Goal: Information Seeking & Learning: Check status

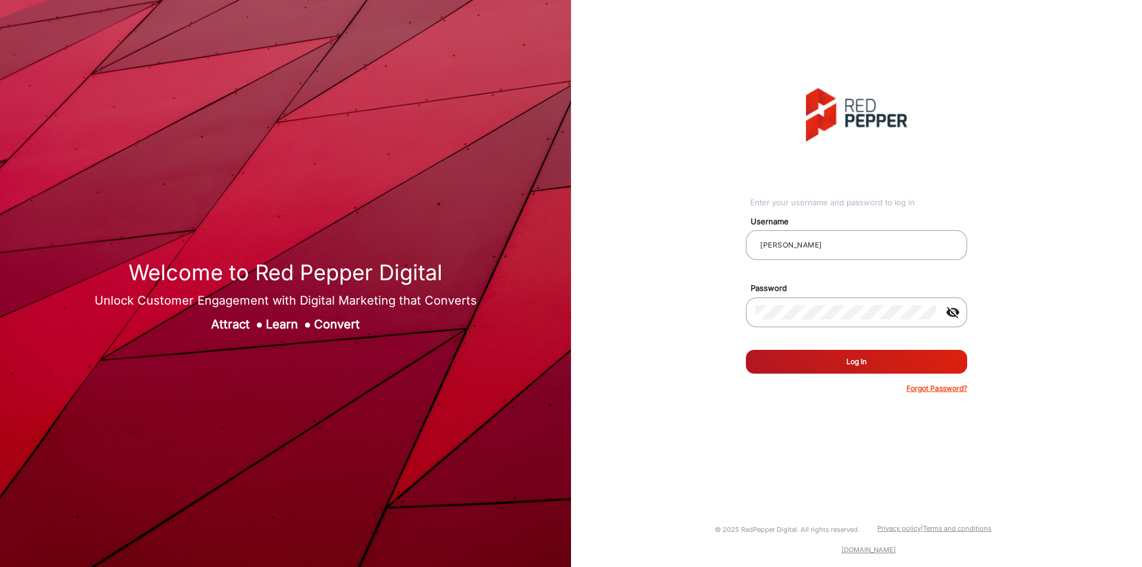
click at [812, 364] on button "Log In" at bounding box center [856, 362] width 221 height 24
click at [746, 350] on button "Log In" at bounding box center [856, 362] width 221 height 24
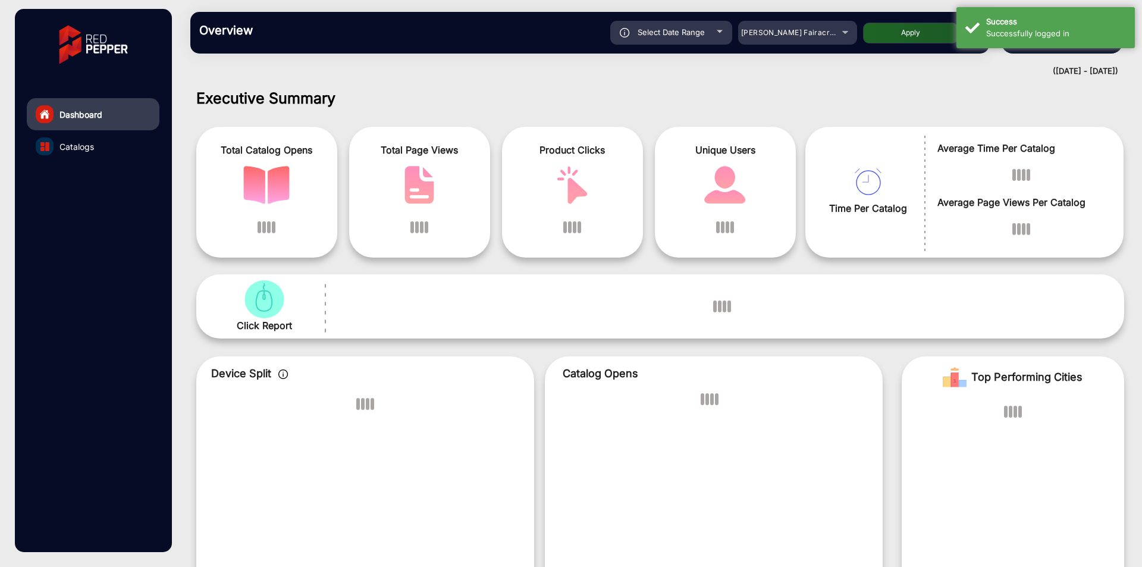
scroll to position [9, 0]
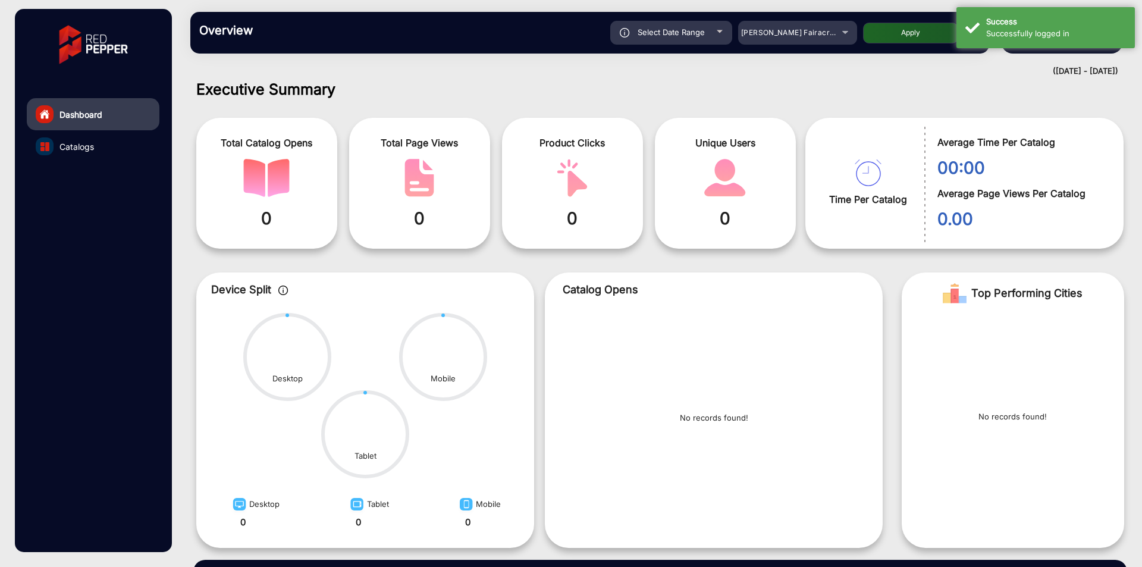
click at [58, 143] on link "Catalogs" at bounding box center [93, 146] width 133 height 32
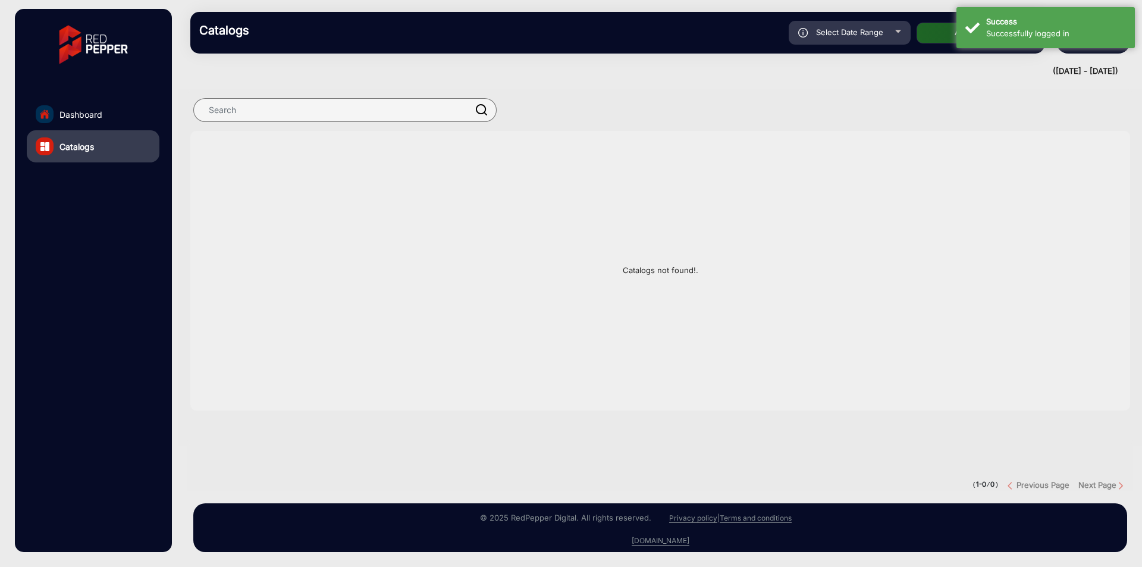
click at [142, 121] on link "Dashboard" at bounding box center [93, 114] width 133 height 32
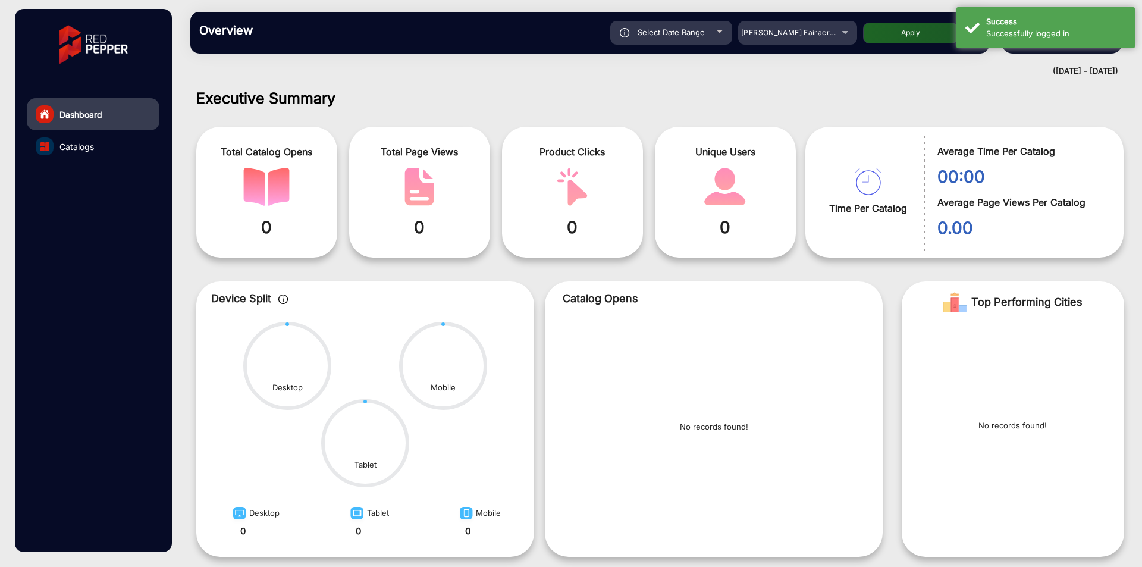
scroll to position [9, 0]
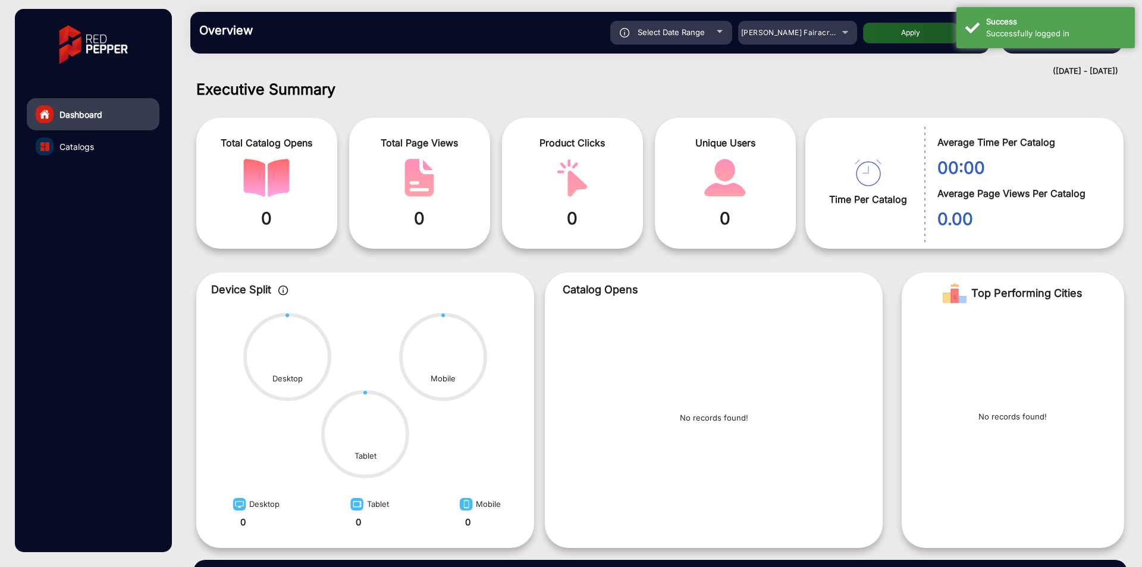
click at [656, 36] on span "Select Date Range" at bounding box center [670, 32] width 67 height 10
type input "[DATE]"
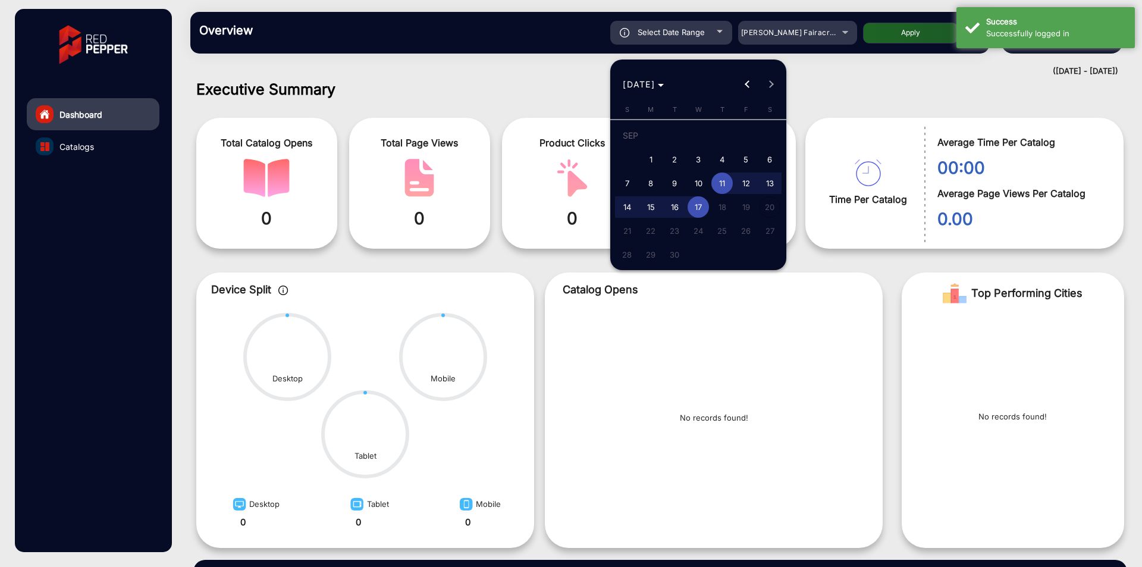
click at [639, 149] on button "1" at bounding box center [651, 159] width 24 height 24
type input "[DATE]"
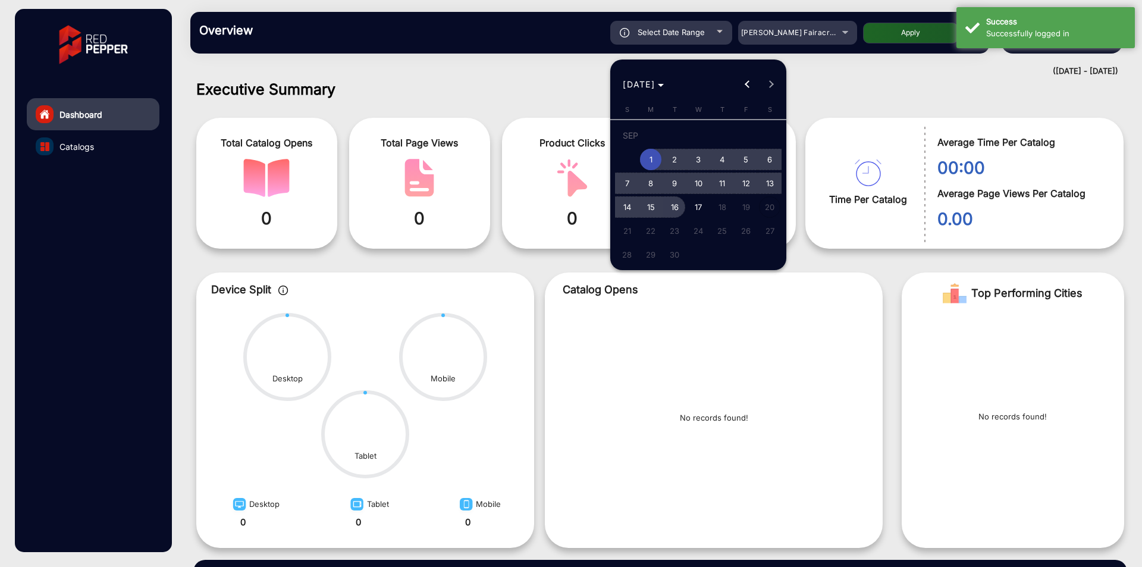
click at [668, 196] on button "16" at bounding box center [674, 207] width 24 height 24
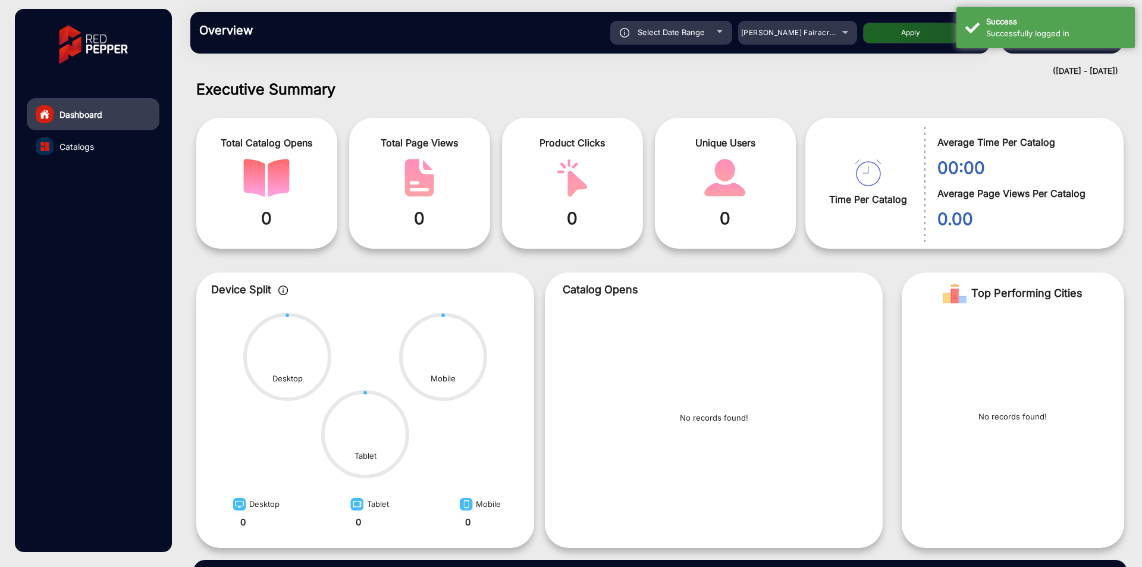
type input "[DATE]"
click at [903, 40] on button "Apply" at bounding box center [910, 33] width 95 height 21
type input "[DATE]"
click at [778, 23] on mat-select "[PERSON_NAME] Fairacre Farms" at bounding box center [797, 33] width 119 height 24
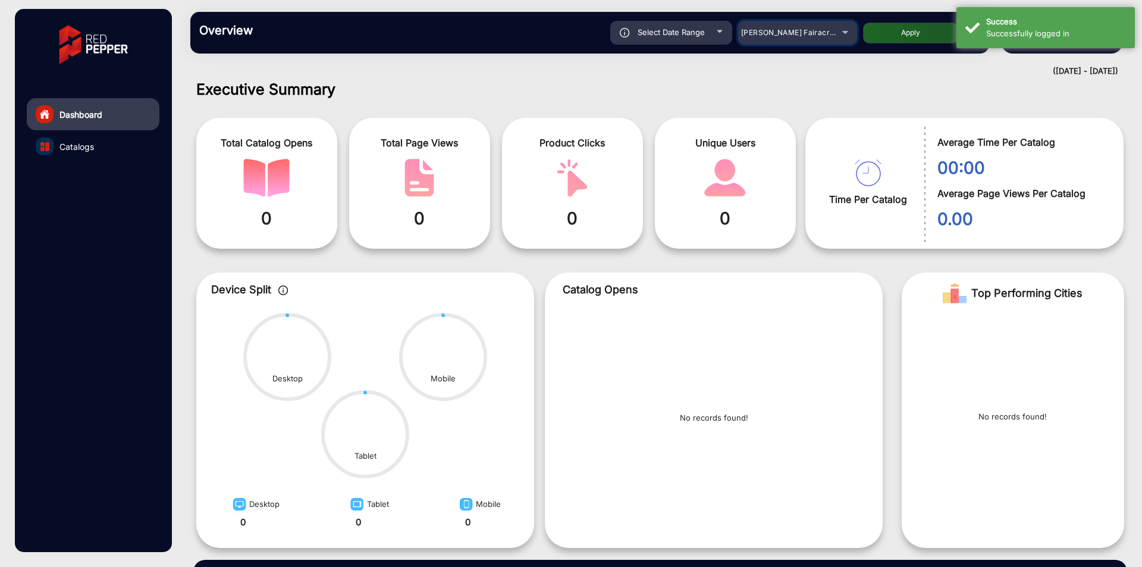
click at [778, 30] on span "[PERSON_NAME] Fairacre Farms" at bounding box center [800, 32] width 118 height 9
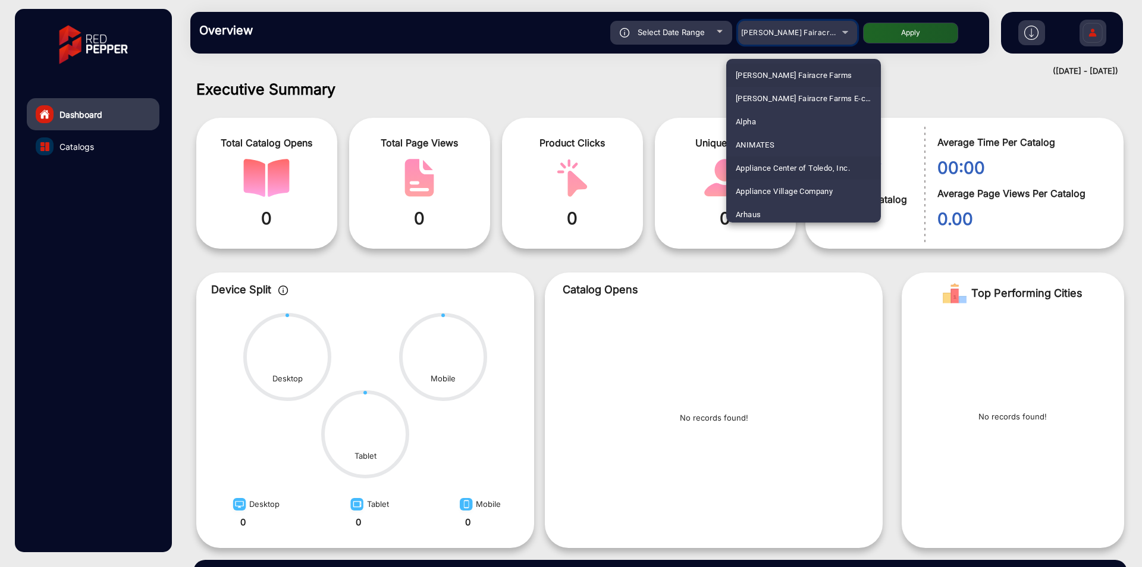
scroll to position [476, 0]
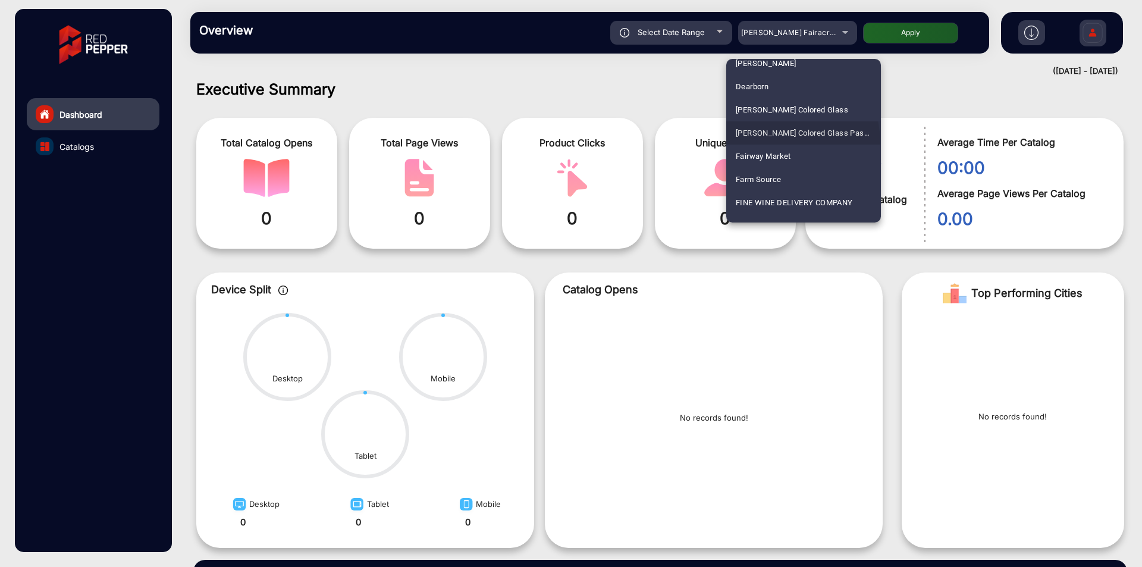
click at [774, 143] on span "[PERSON_NAME] Colored Glass Past catalog" at bounding box center [803, 132] width 136 height 23
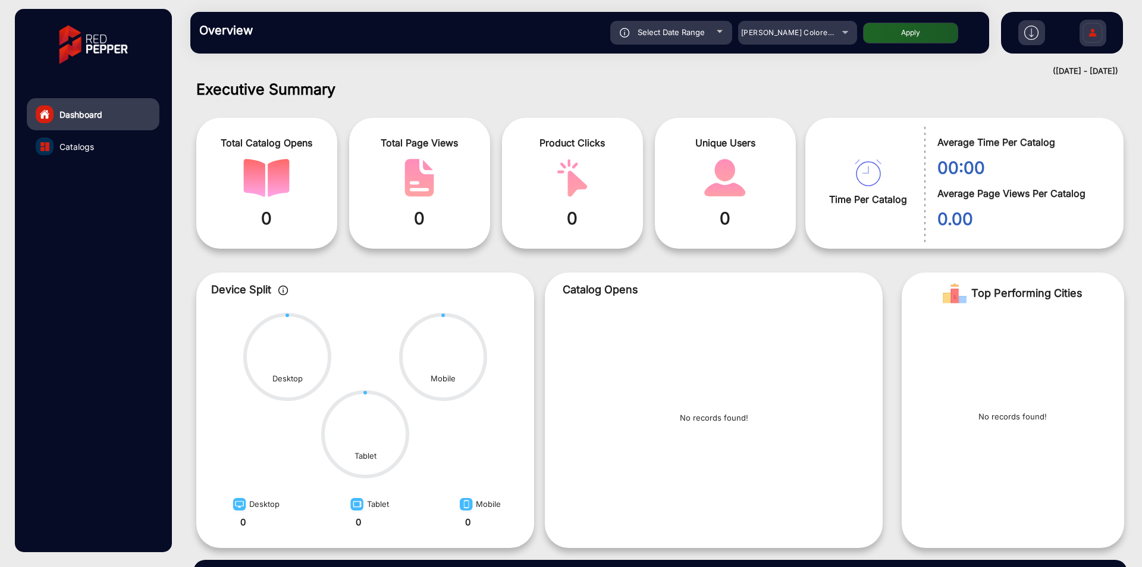
click at [926, 37] on button "Apply" at bounding box center [910, 33] width 95 height 21
type input "[DATE]"
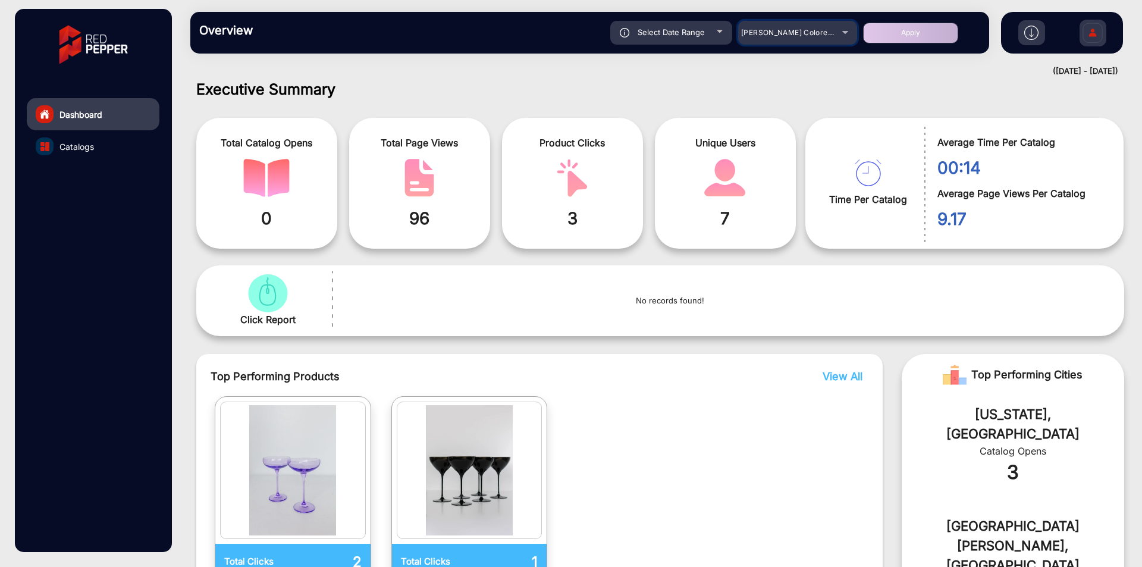
click at [786, 44] on mat-select "[PERSON_NAME] Colored Glass Past catalog" at bounding box center [797, 33] width 119 height 24
click at [796, 39] on div "[PERSON_NAME] Colored Glass Past catalog" at bounding box center [788, 33] width 95 height 14
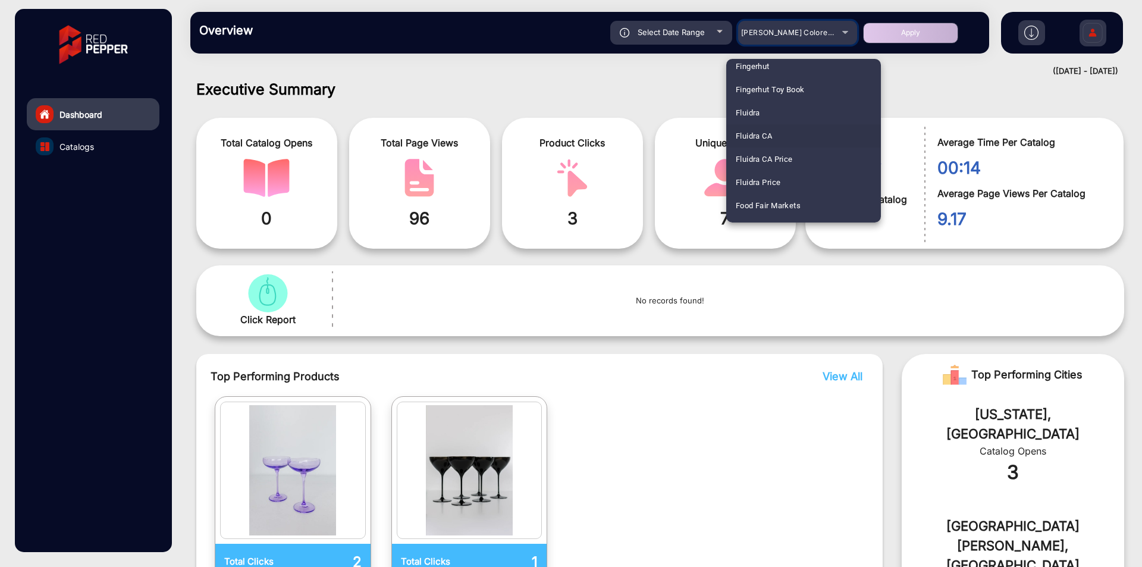
scroll to position [636, 0]
click at [779, 110] on mat-option "Fluidra" at bounding box center [803, 111] width 155 height 23
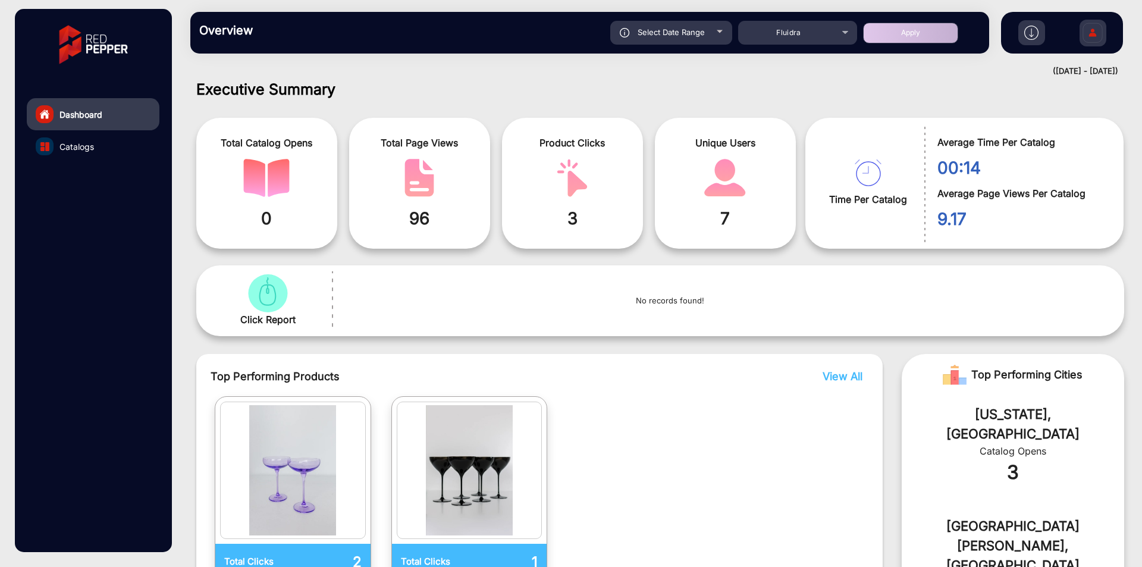
click at [895, 35] on button "Apply" at bounding box center [910, 33] width 95 height 21
type input "[DATE]"
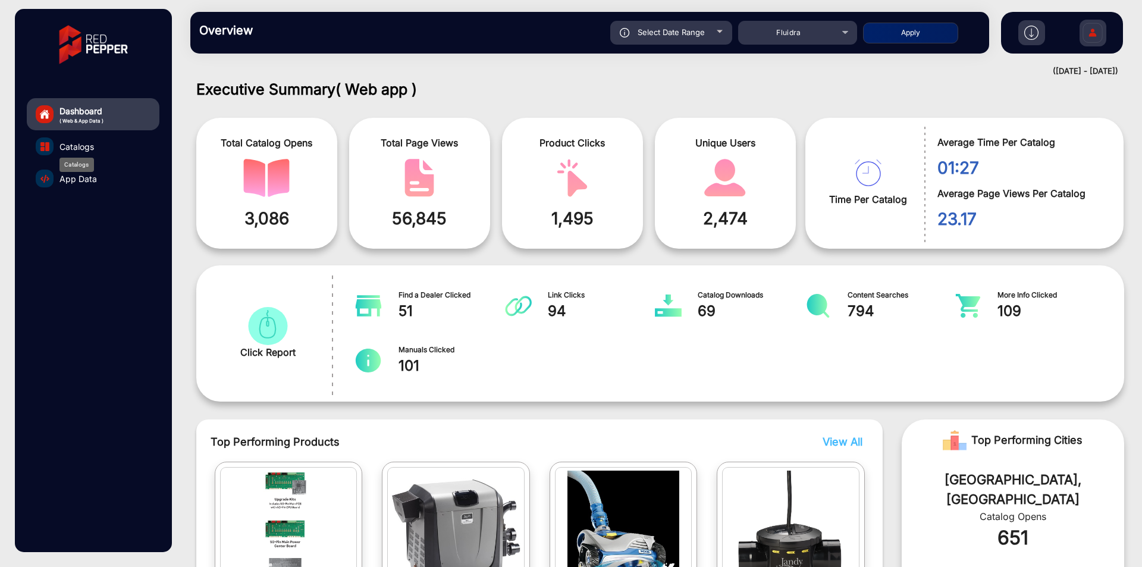
click at [86, 152] on span "Catalogs" at bounding box center [76, 146] width 34 height 12
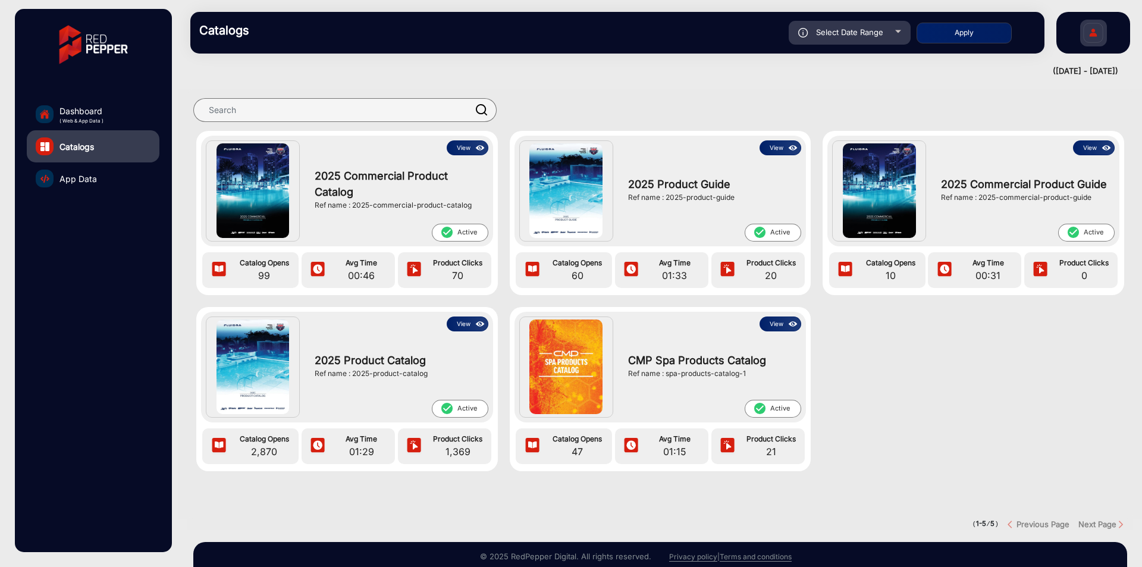
click at [89, 174] on span "App Data" at bounding box center [77, 178] width 37 height 12
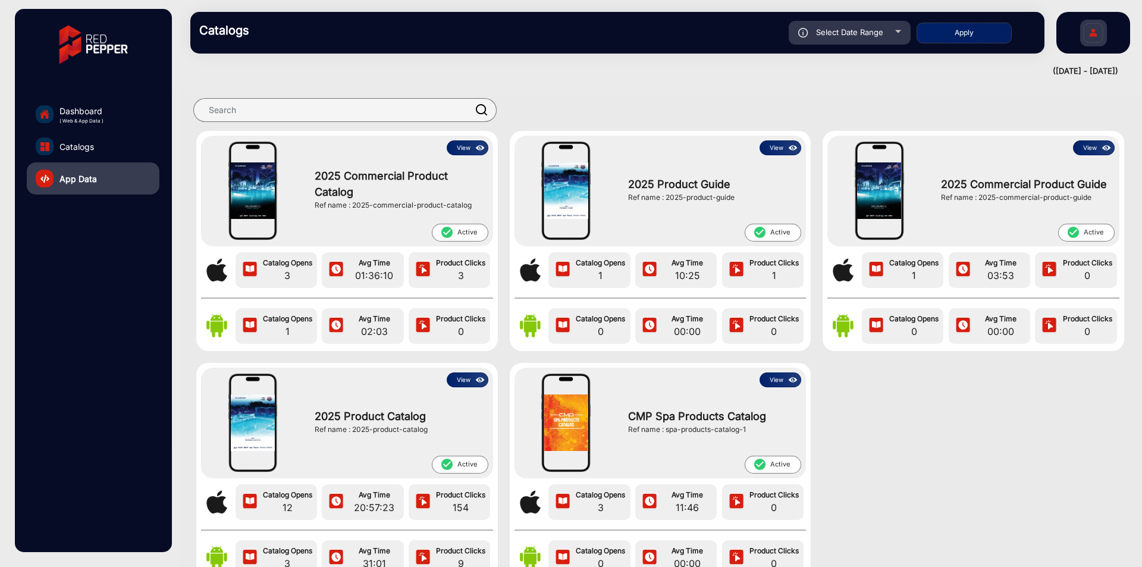
click at [98, 153] on link "Catalogs" at bounding box center [93, 146] width 133 height 32
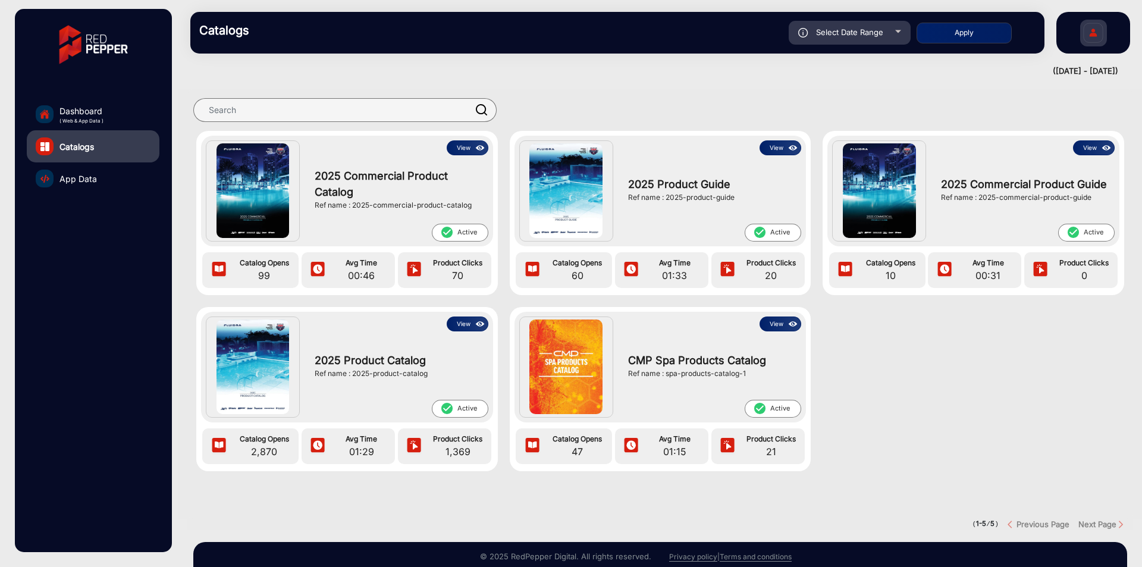
click at [478, 142] on img at bounding box center [480, 148] width 14 height 13
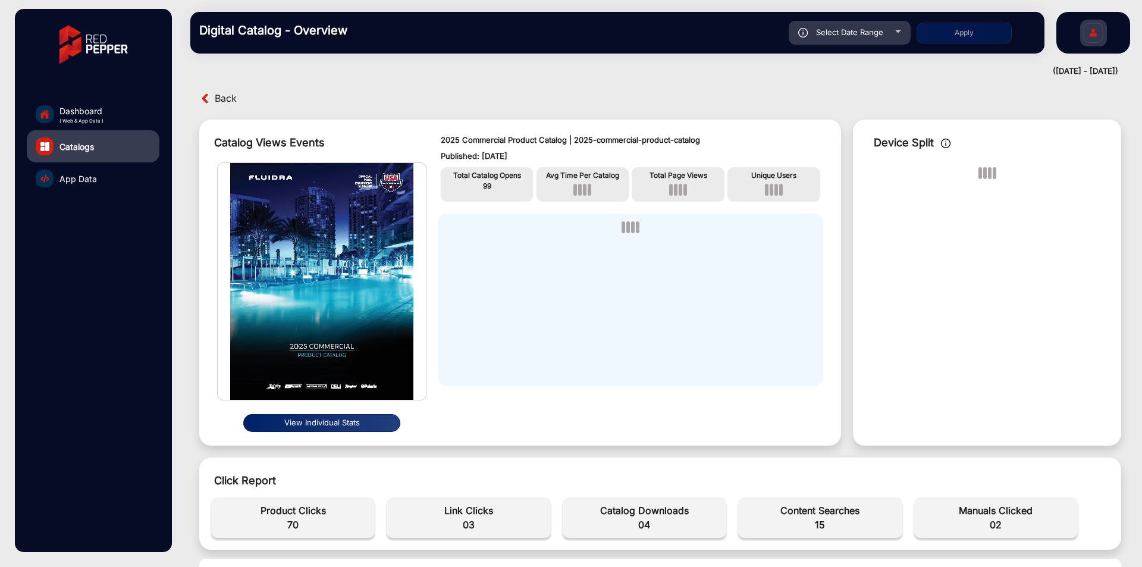
click at [64, 175] on span "App Data" at bounding box center [77, 178] width 37 height 12
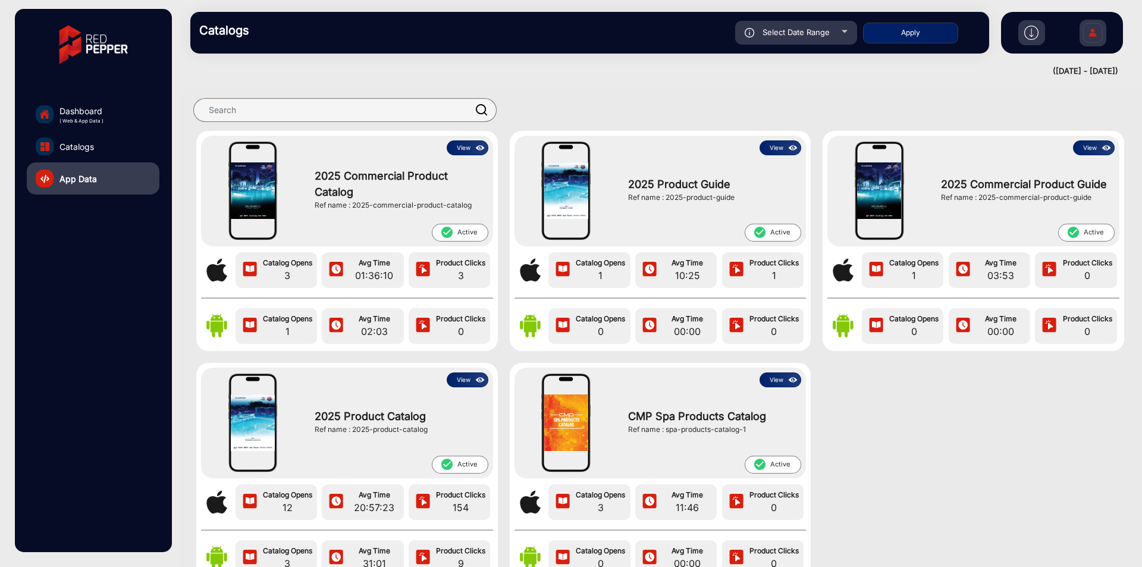
click at [480, 147] on img at bounding box center [480, 148] width 14 height 13
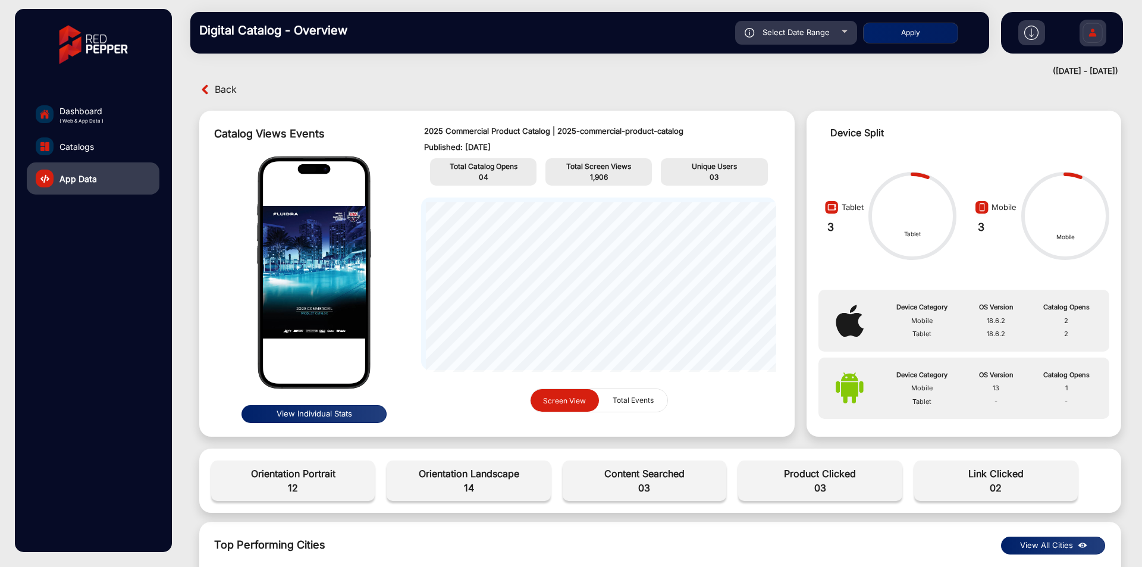
click at [334, 413] on button "View Individual Stats" at bounding box center [314, 414] width 146 height 18
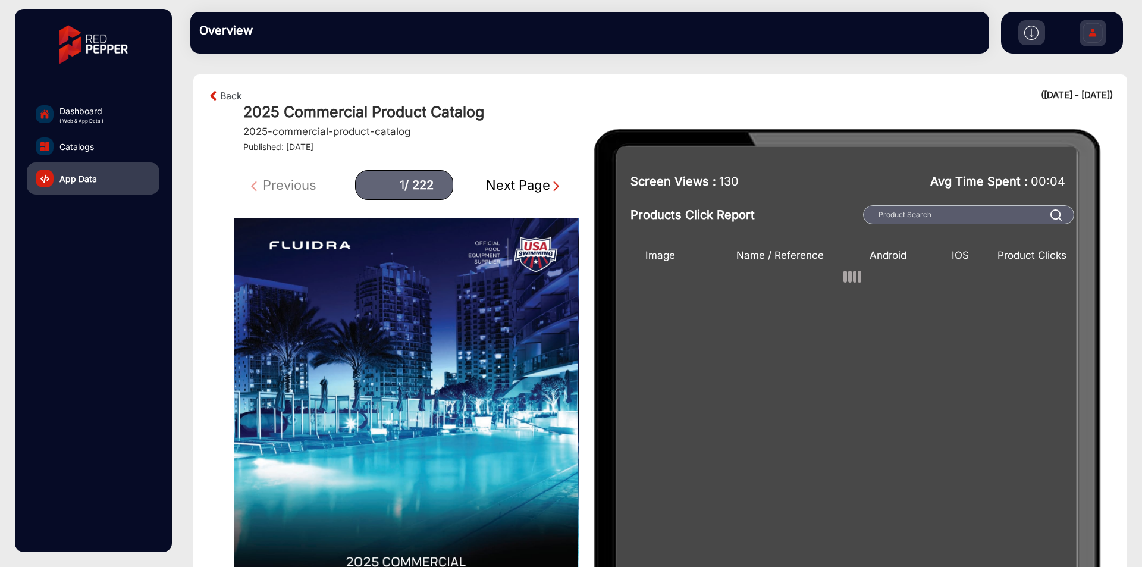
click at [905, 36] on div "Overview" at bounding box center [589, 33] width 799 height 42
click at [943, 58] on div "Overview falsefalse Hi, [PERSON_NAME] Change Password Log Out" at bounding box center [659, 32] width 963 height 65
